Goal: Task Accomplishment & Management: Manage account settings

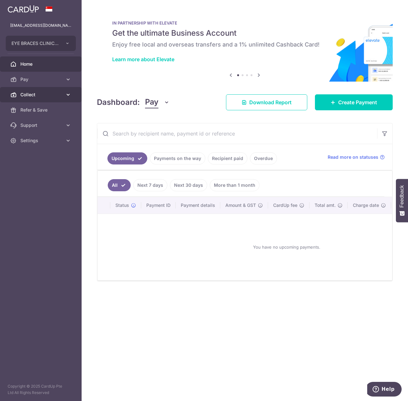
click at [54, 90] on link "Collect" at bounding box center [41, 94] width 82 height 15
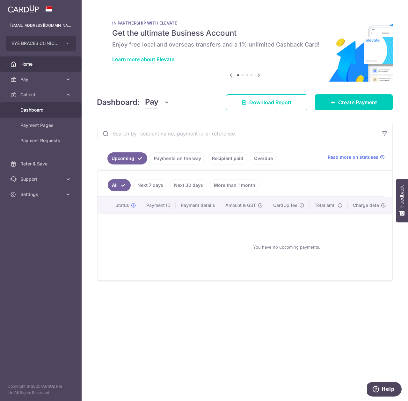
click at [61, 112] on span "Dashboard" at bounding box center [41, 110] width 42 height 6
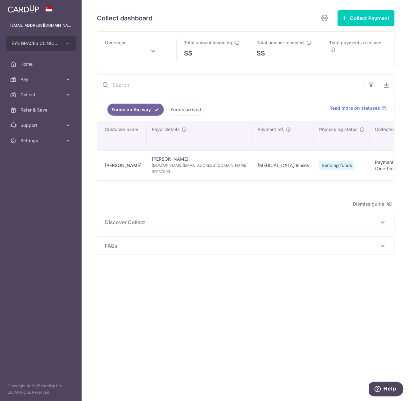
type input "September 2025"
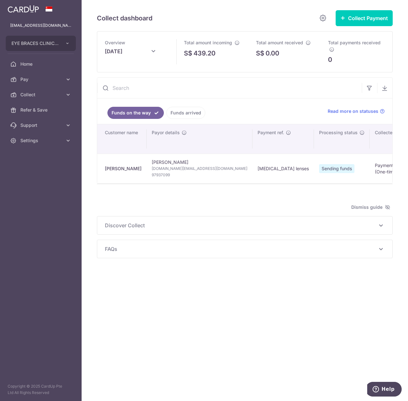
click at [217, 252] on span "FAQs" at bounding box center [241, 249] width 272 height 8
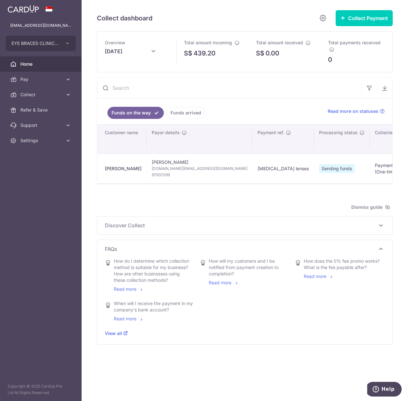
click at [53, 60] on link "Home" at bounding box center [41, 63] width 82 height 15
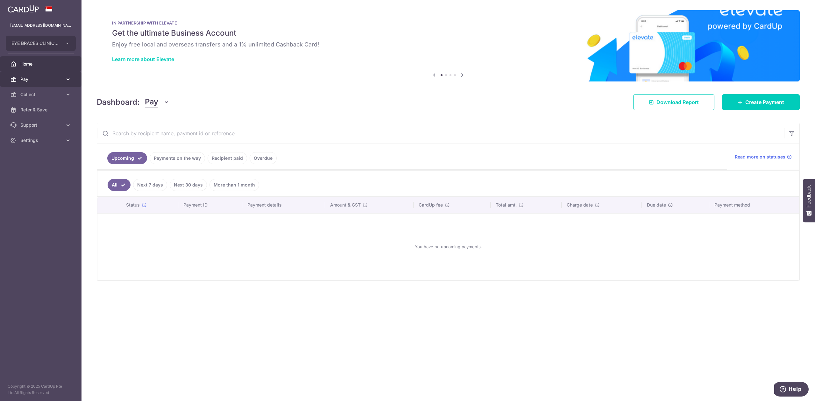
click at [70, 82] on icon at bounding box center [68, 79] width 6 height 6
click at [44, 128] on span "Invoices" at bounding box center [41, 125] width 42 height 6
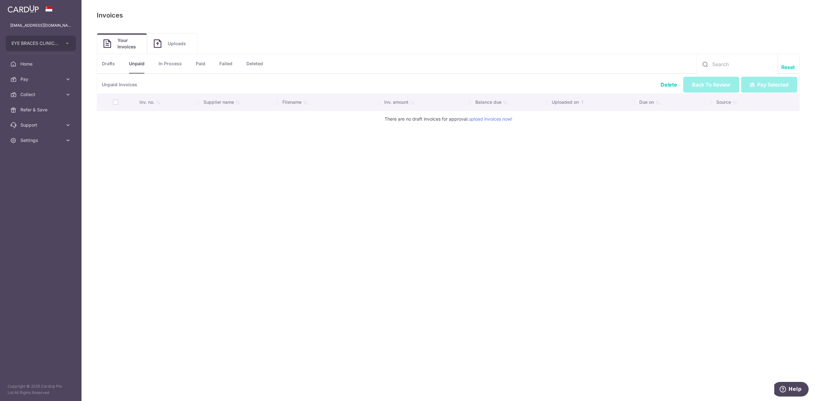
click at [137, 45] on span "Your Invoices" at bounding box center [129, 43] width 23 height 13
click at [111, 64] on link "Drafts" at bounding box center [108, 63] width 13 height 19
click at [143, 64] on link "Unpaid" at bounding box center [137, 63] width 16 height 19
drag, startPoint x: 174, startPoint y: 64, endPoint x: 190, endPoint y: 64, distance: 16.6
click at [174, 64] on link "In Process" at bounding box center [170, 63] width 23 height 19
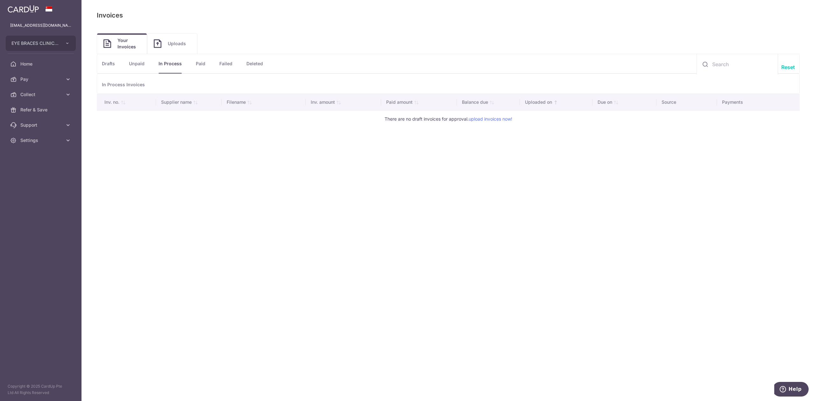
click at [204, 63] on link "Paid" at bounding box center [201, 63] width 10 height 19
click at [230, 63] on link "Failed" at bounding box center [225, 63] width 13 height 19
click at [261, 63] on link "Deleted" at bounding box center [255, 63] width 17 height 19
click at [185, 53] on link "Uploads" at bounding box center [172, 43] width 50 height 20
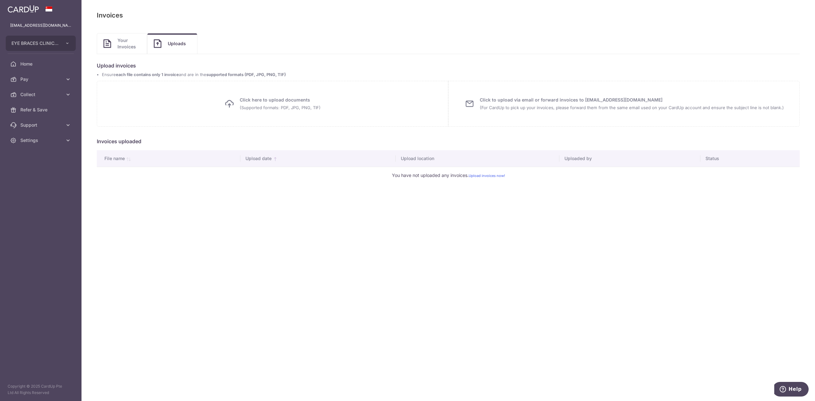
click at [124, 49] on span "Your Invoices" at bounding box center [129, 43] width 23 height 13
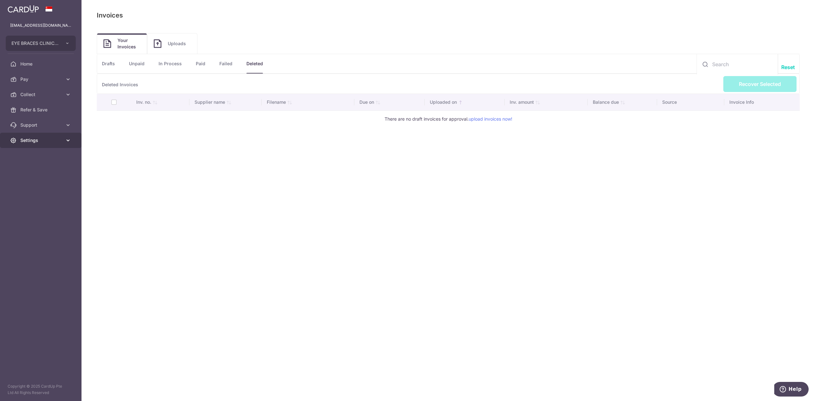
click at [35, 139] on span "Settings" at bounding box center [41, 140] width 42 height 6
click at [24, 82] on span "Pay" at bounding box center [41, 79] width 42 height 6
click at [63, 77] on link "Pay" at bounding box center [41, 79] width 82 height 15
click at [60, 80] on span "Pay" at bounding box center [41, 79] width 42 height 6
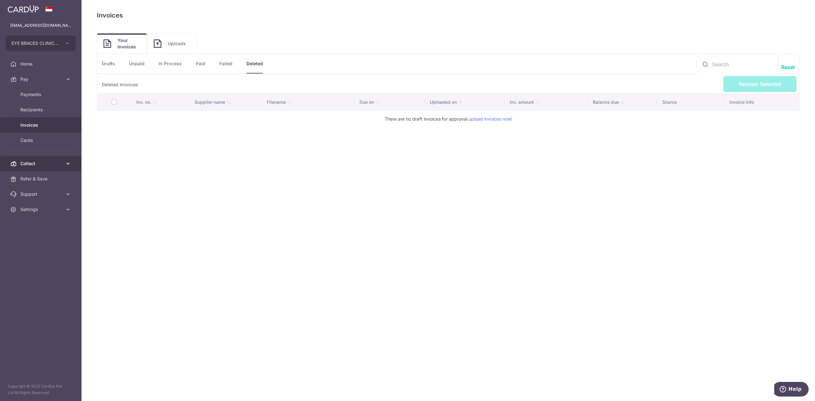
click at [46, 162] on span "Collect" at bounding box center [41, 164] width 42 height 6
click at [53, 182] on span "Dashboard" at bounding box center [41, 179] width 42 height 6
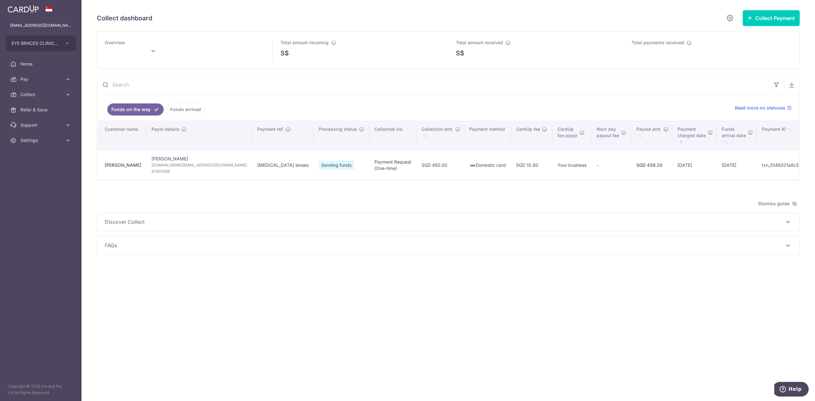
click at [171, 112] on link "Funds arrived" at bounding box center [185, 110] width 39 height 12
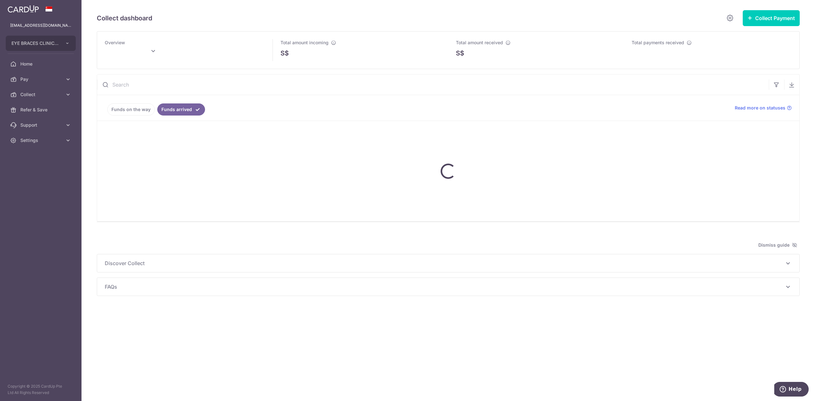
click at [127, 108] on link "Funds on the way" at bounding box center [130, 110] width 47 height 12
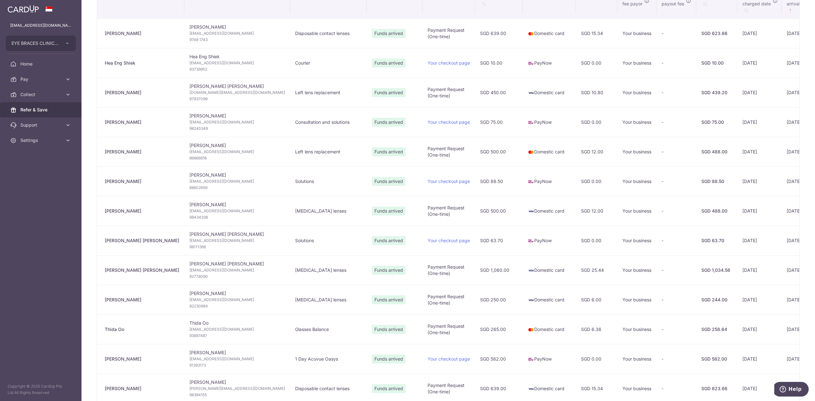
scroll to position [127, 0]
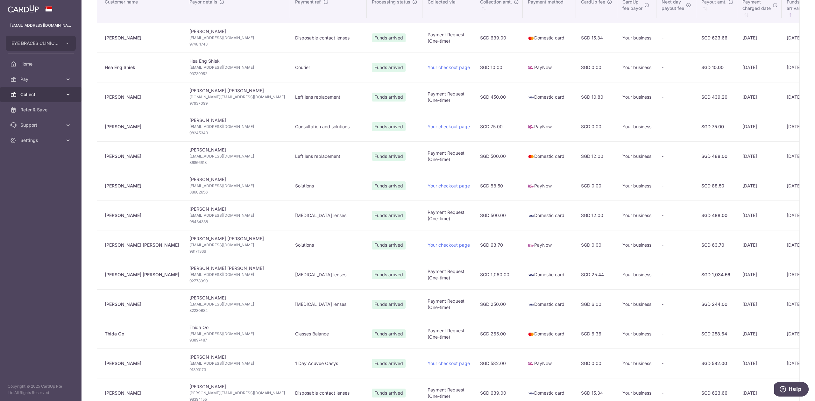
click at [43, 94] on span "Collect" at bounding box center [41, 94] width 42 height 6
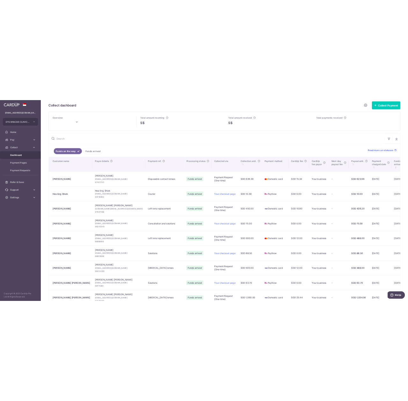
scroll to position [0, 0]
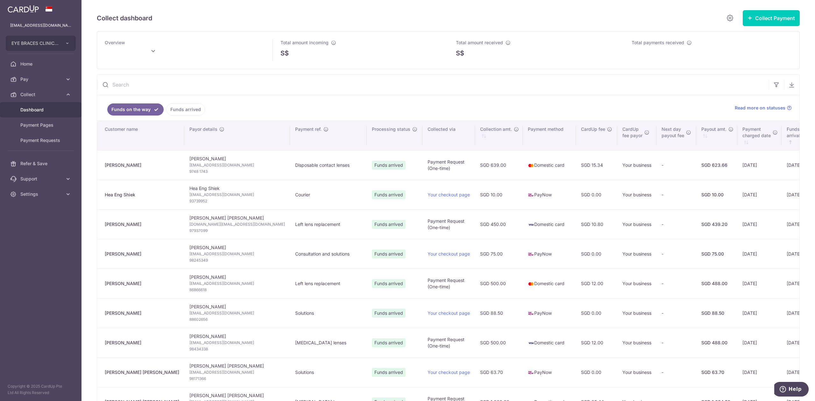
type input "September 2025"
click at [186, 111] on link "Funds arrived" at bounding box center [185, 110] width 39 height 12
click at [145, 110] on link "Funds on the way" at bounding box center [130, 110] width 47 height 12
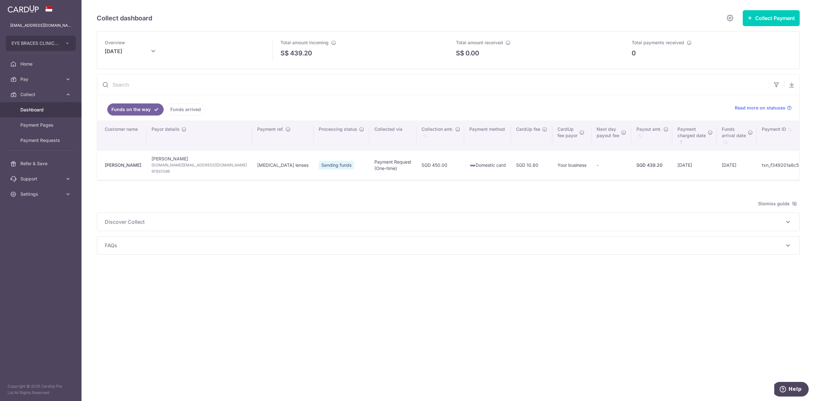
click at [565, 255] on div "FAQs How do I determine which collection method is suitable for my business? Ho…" at bounding box center [448, 246] width 703 height 18
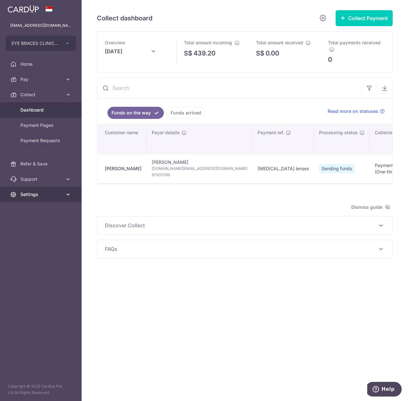
click at [51, 196] on span "Settings" at bounding box center [41, 194] width 42 height 6
click at [49, 225] on span "Logout" at bounding box center [41, 225] width 42 height 6
